Goal: Task Accomplishment & Management: Use online tool/utility

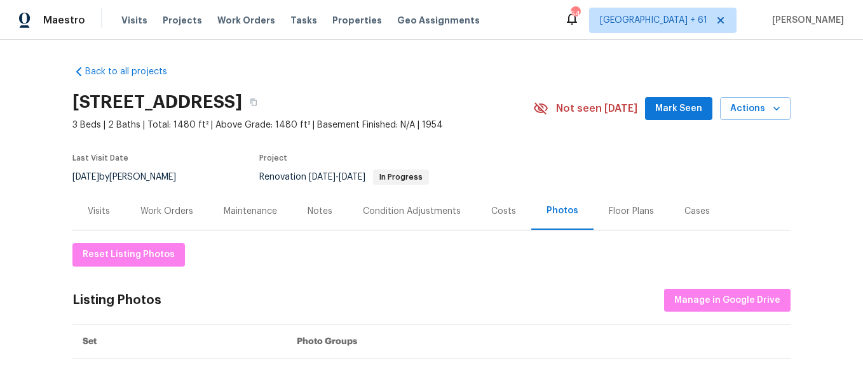
click at [138, 27] on div "Visits Projects Work Orders Tasks Properties Geo Assignments" at bounding box center [308, 20] width 374 height 25
click at [136, 20] on span "Visits" at bounding box center [134, 20] width 26 height 13
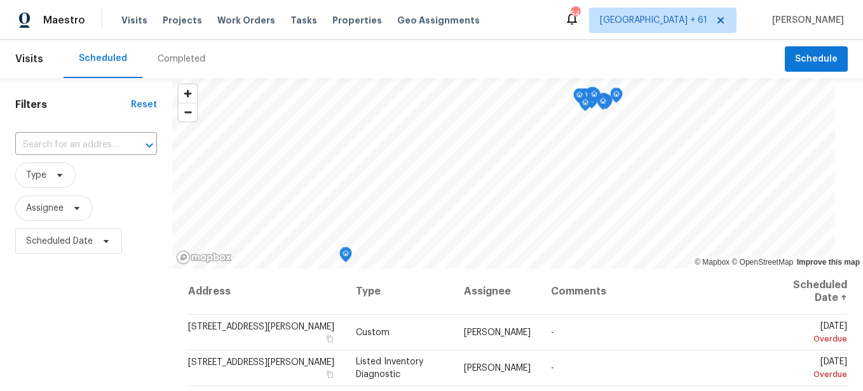
click at [181, 62] on div "Completed" at bounding box center [182, 59] width 48 height 13
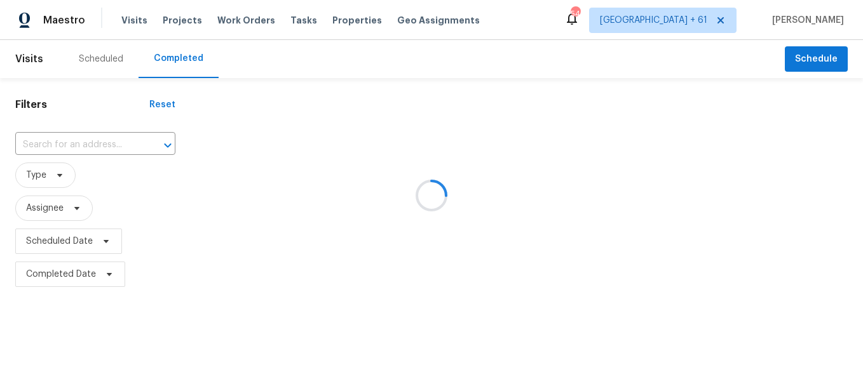
click at [84, 142] on div at bounding box center [431, 195] width 863 height 391
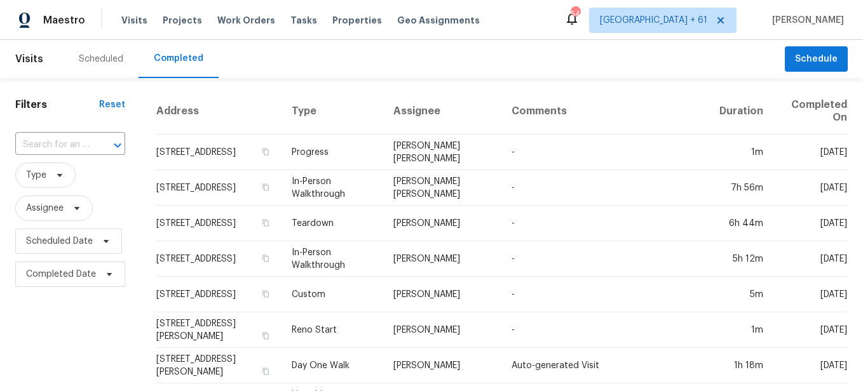
click at [84, 142] on input "text" at bounding box center [52, 145] width 74 height 20
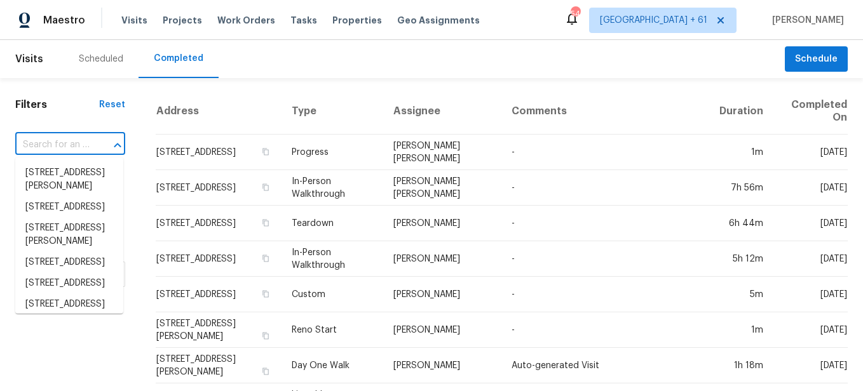
paste input "[STREET_ADDRESS]"
type input "[STREET_ADDRESS]"
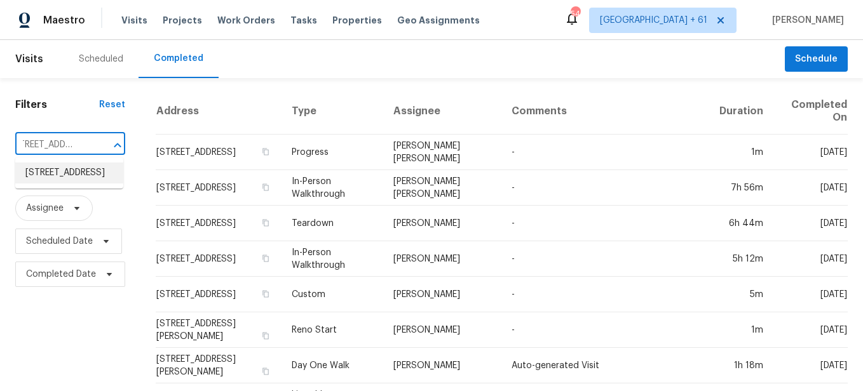
click at [82, 177] on li "[STREET_ADDRESS]" at bounding box center [69, 173] width 108 height 21
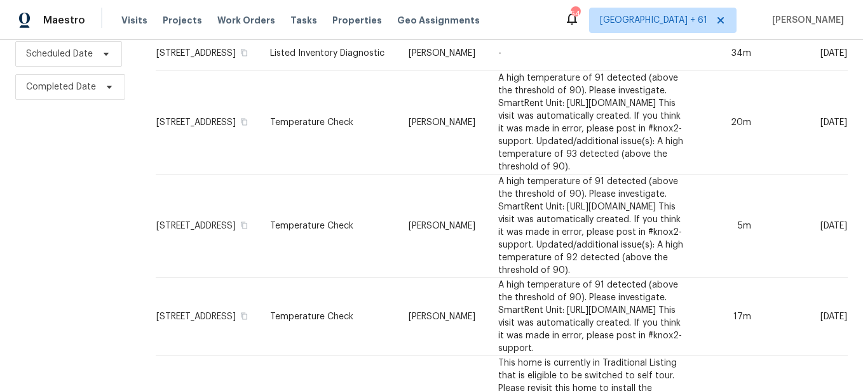
scroll to position [191, 0]
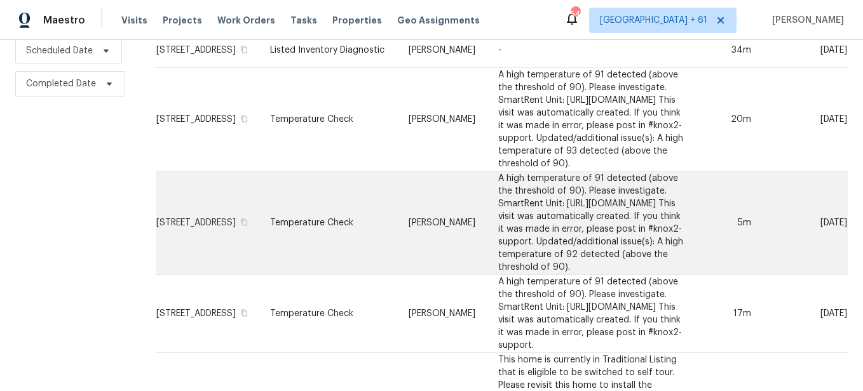
click at [398, 215] on td "[PERSON_NAME]" at bounding box center [443, 224] width 90 height 104
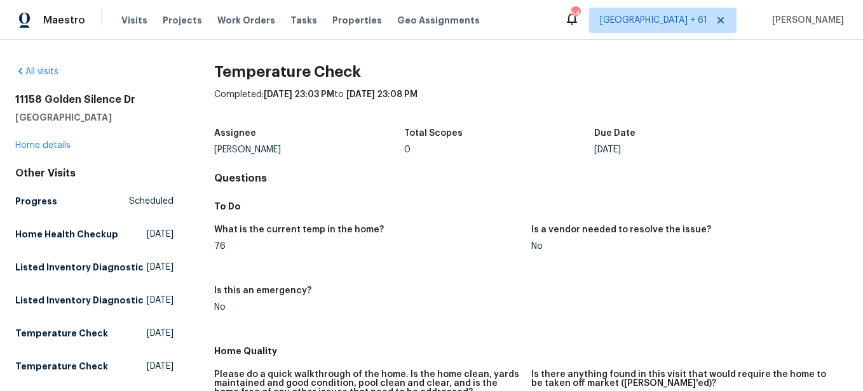
click at [53, 150] on div "[STREET_ADDRESS][PERSON_NAME] Home details" at bounding box center [94, 122] width 158 height 58
click at [53, 144] on link "Home details" at bounding box center [42, 145] width 55 height 9
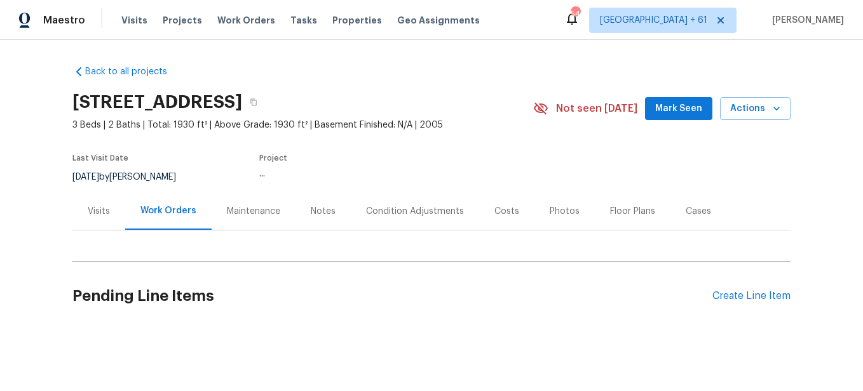
click at [555, 213] on div "Photos" at bounding box center [565, 211] width 30 height 13
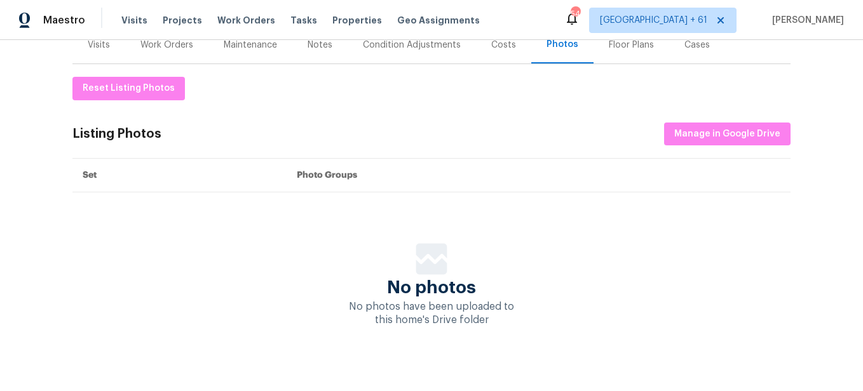
scroll to position [188, 0]
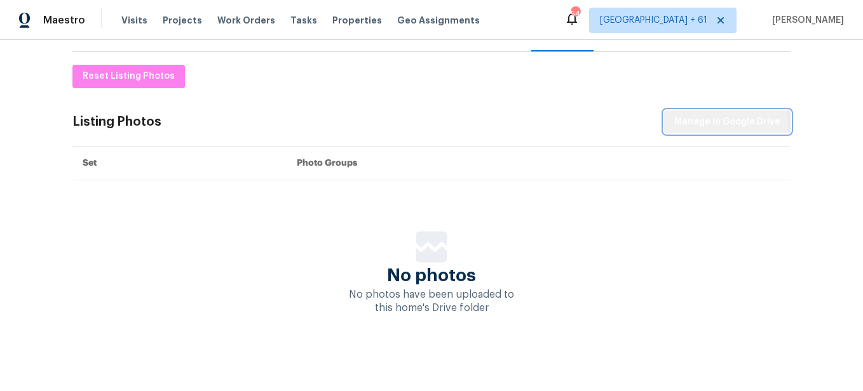
click at [724, 119] on span "Manage in Google Drive" at bounding box center [727, 122] width 106 height 16
